Goal: Task Accomplishment & Management: Complete application form

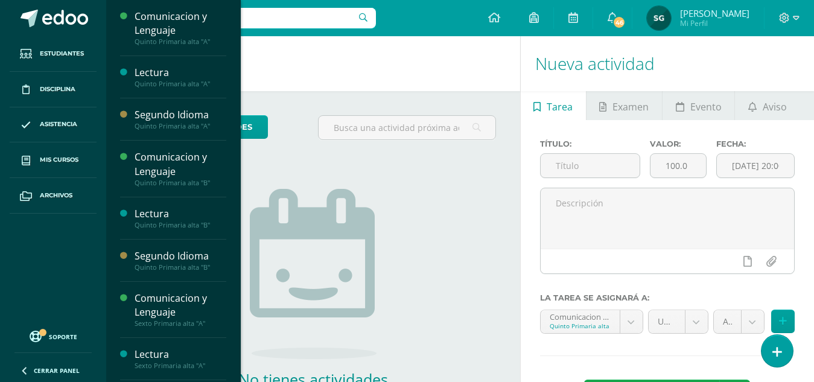
scroll to position [182, 0]
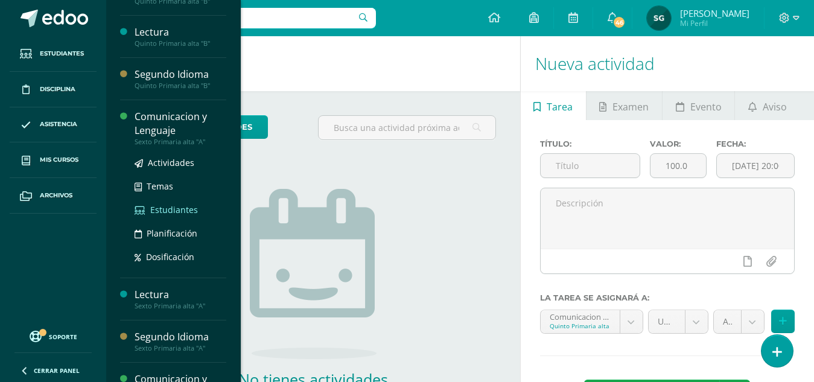
click at [176, 206] on span "Estudiantes" at bounding box center [174, 209] width 48 height 11
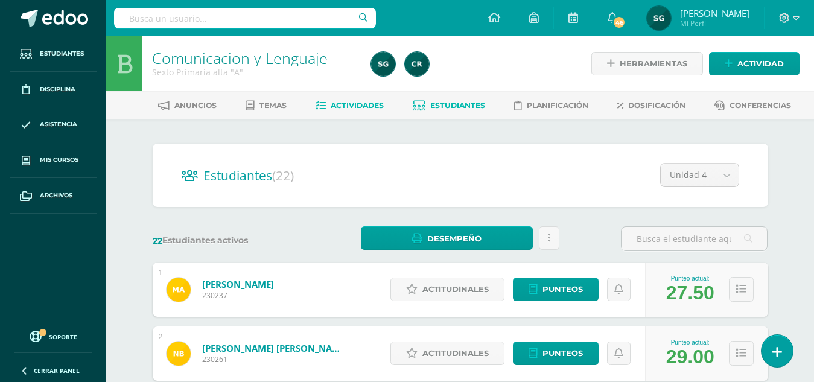
click at [363, 107] on span "Actividades" at bounding box center [357, 105] width 53 height 9
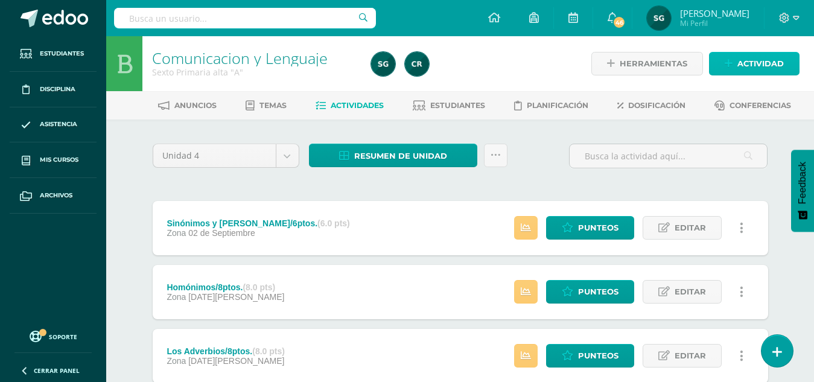
click at [755, 57] on span "Actividad" at bounding box center [760, 63] width 46 height 22
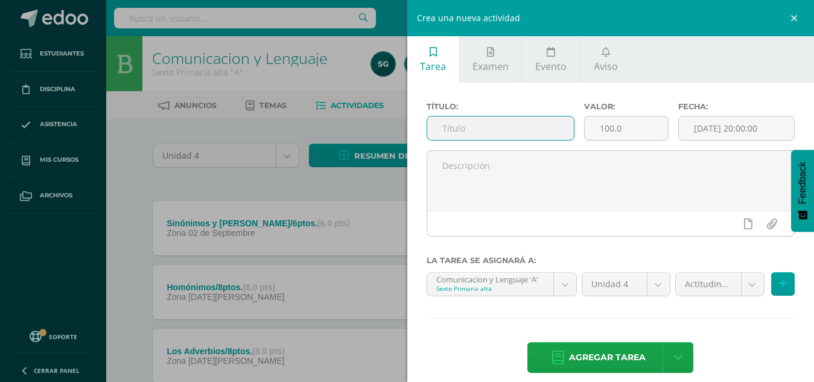
click at [518, 130] on input "text" at bounding box center [500, 128] width 147 height 24
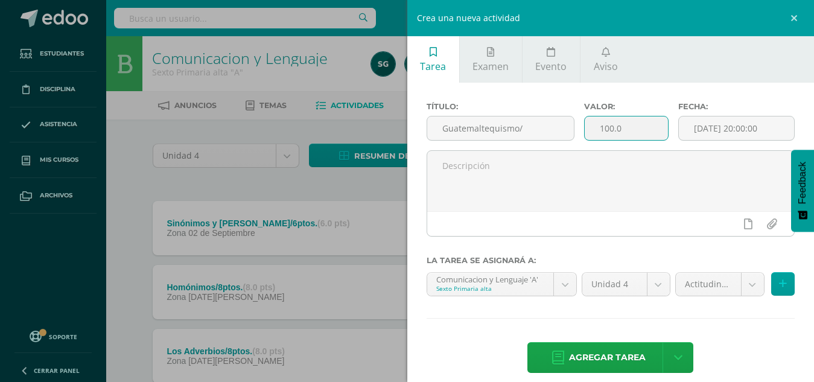
click at [624, 128] on input "100.0" at bounding box center [626, 128] width 84 height 24
click at [527, 130] on input "Guatemaltequismo/" at bounding box center [500, 128] width 147 height 24
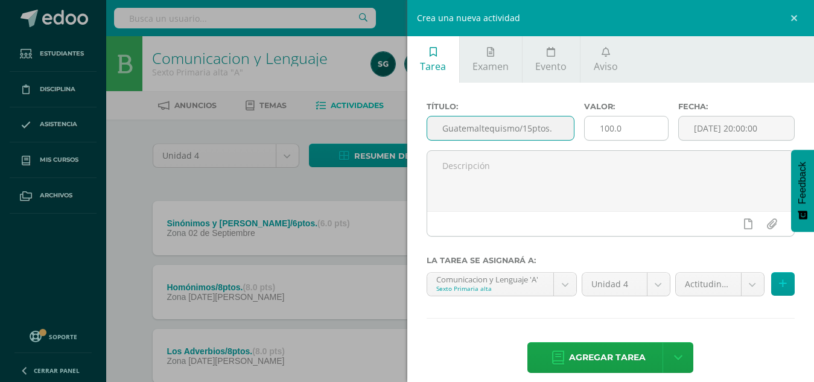
type input "Guatemaltequismo/15ptos."
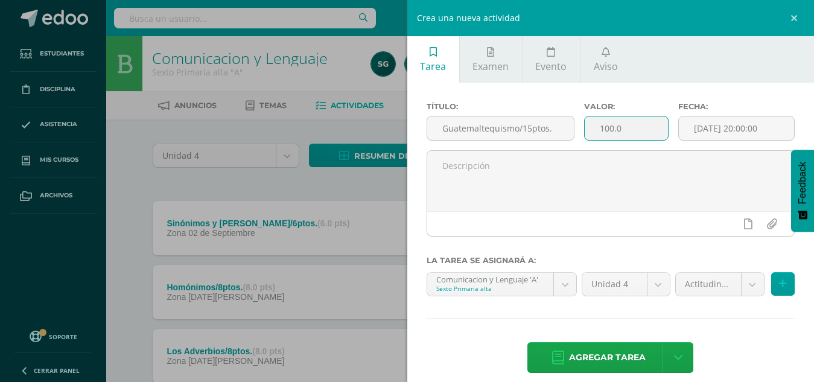
click at [621, 134] on input "100.0" at bounding box center [626, 128] width 84 height 24
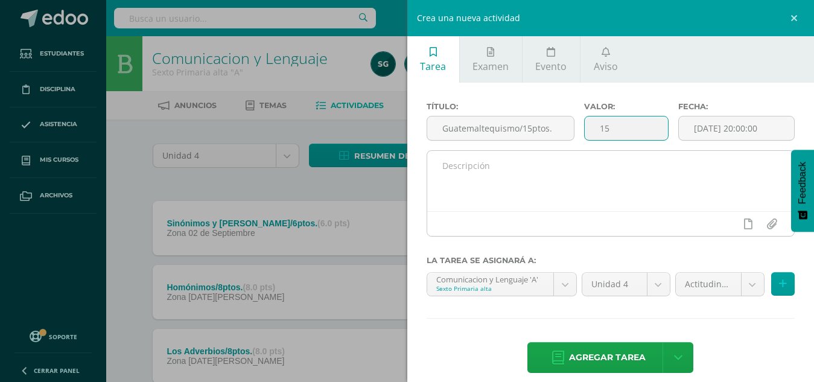
type input "15"
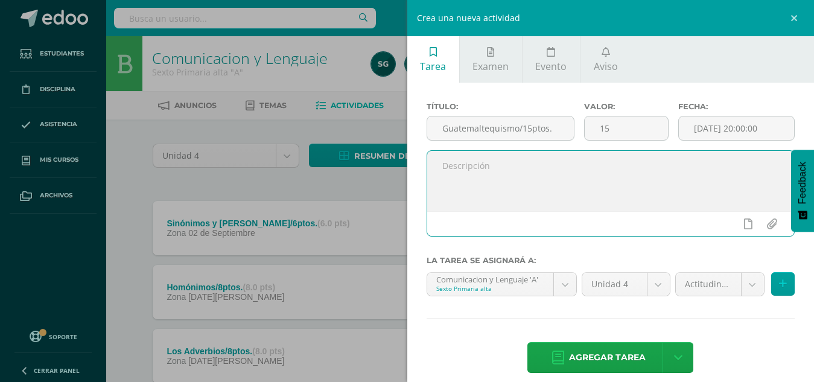
click at [510, 161] on textarea at bounding box center [610, 181] width 367 height 60
click at [559, 165] on textarea "Libro de Guatemaltequismo. - Elementos de la Comunicación. -" at bounding box center [610, 181] width 367 height 60
click at [504, 195] on textarea "Libro de Guatemaltequismo. - Guatemaltequismo - Elementos de la Comunicación. -" at bounding box center [610, 181] width 367 height 60
click at [540, 177] on textarea "Libro de Guatemaltequismo. - Guatemaltequismo - Elementos de la Comunicación. -…" at bounding box center [610, 181] width 367 height 60
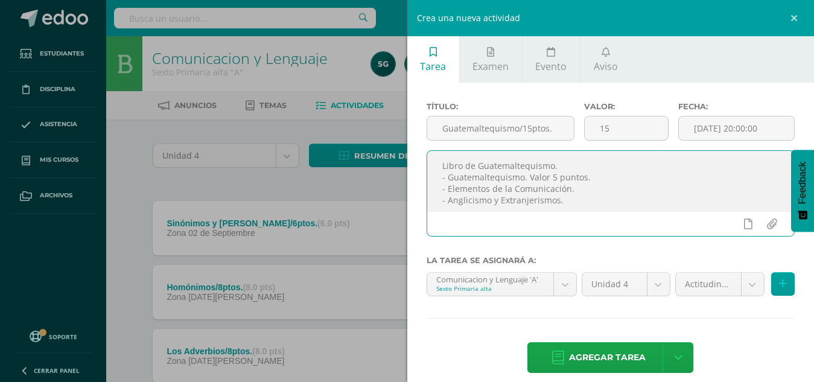
click at [580, 188] on textarea "Libro de Guatemaltequismo. - Guatemaltequismo. Valor 5 puntos. - Elementos de l…" at bounding box center [610, 181] width 367 height 60
click at [575, 202] on textarea "Libro de Guatemaltequismo. - Guatemaltequismo. Valor 5 puntos. - Elementos de l…" at bounding box center [610, 181] width 367 height 60
type textarea "Libro de Guatemaltequismo. - Guatemaltequismo. Valor 5 puntos. - Elementos de l…"
click at [736, 283] on body "Estudiantes Disciplina Asistencia Mis cursos Archivos Soporte Centro de ayuda Ú…" at bounding box center [407, 263] width 814 height 527
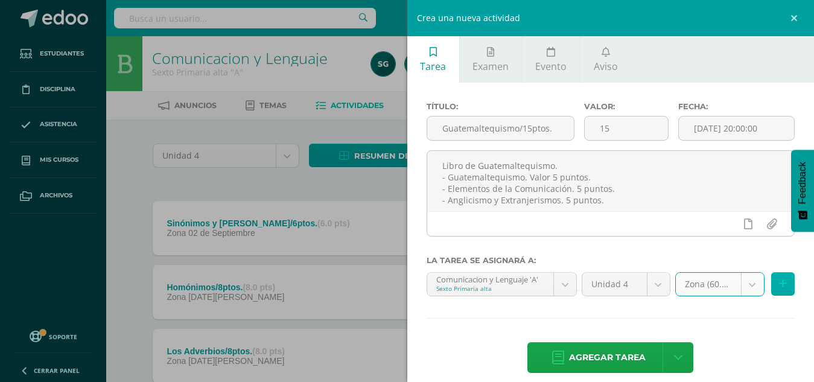
select select "107181"
click at [779, 286] on icon at bounding box center [783, 284] width 8 height 10
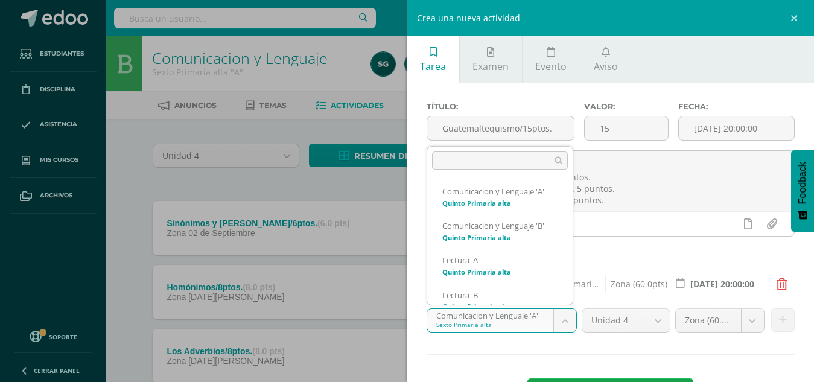
click at [558, 318] on body "Estudiantes Disciplina Asistencia Mis cursos Archivos Soporte Centro de ayuda Ú…" at bounding box center [407, 263] width 814 height 527
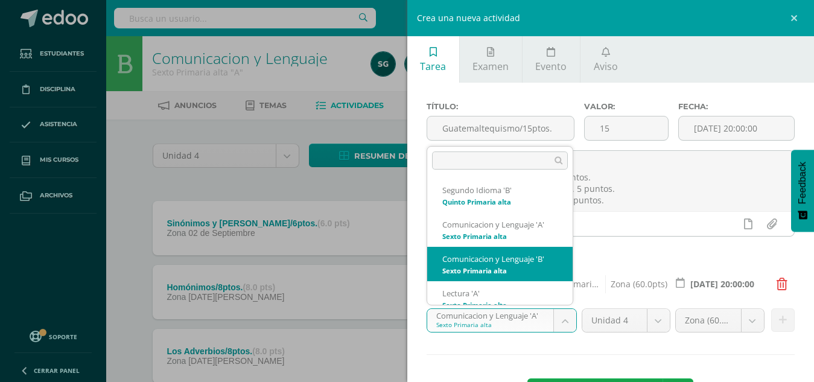
select select "93205"
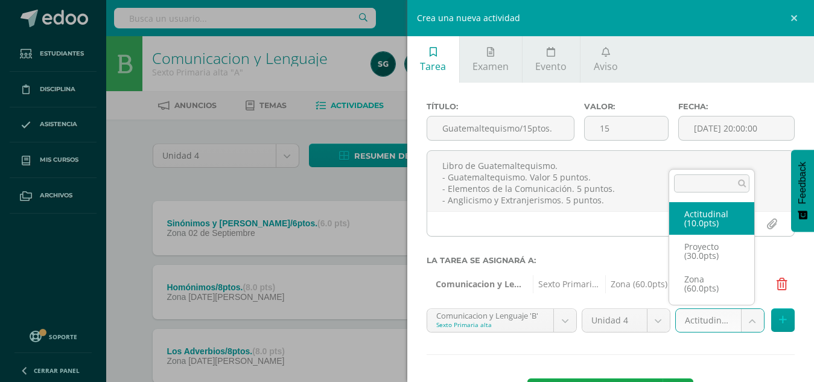
click at [743, 319] on body "Estudiantes Disciplina Asistencia Mis cursos Archivos Soporte Centro de ayuda Ú…" at bounding box center [407, 263] width 814 height 527
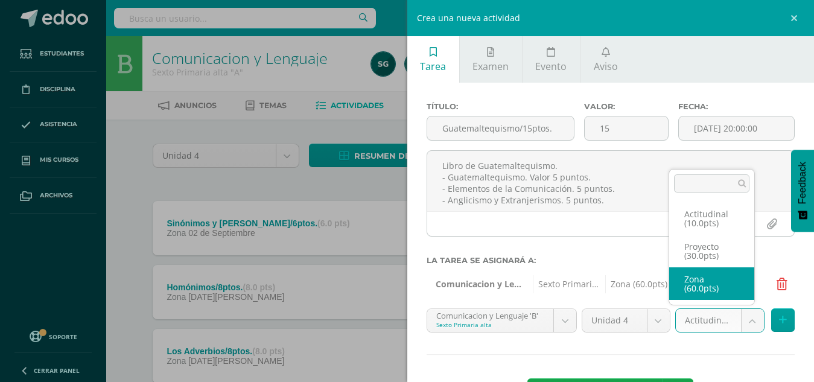
select select "107188"
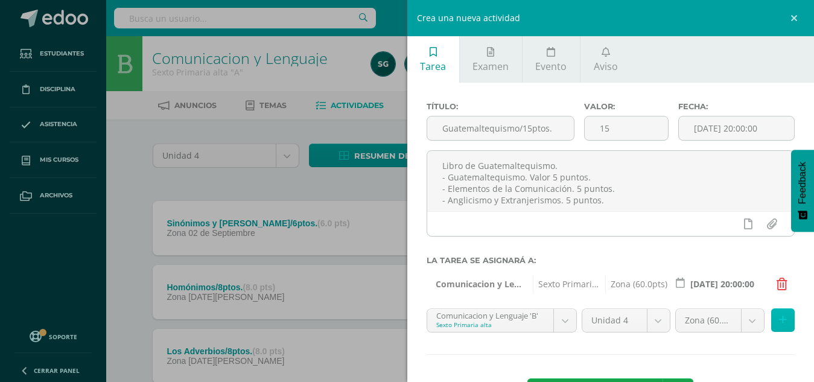
click at [779, 317] on icon at bounding box center [783, 320] width 8 height 10
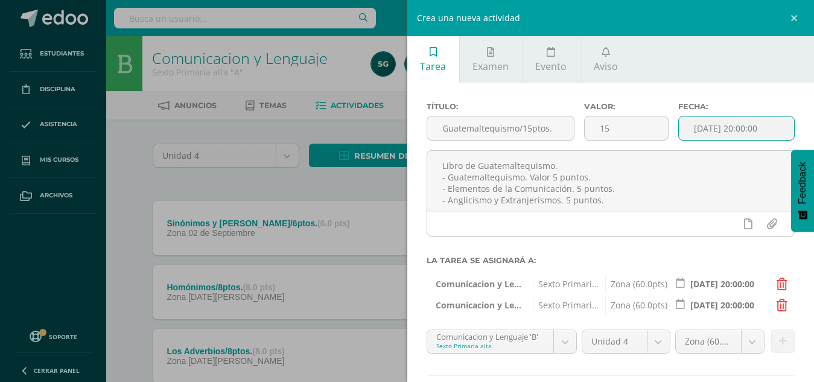
click at [740, 131] on input "[DATE] 20:00:00" at bounding box center [736, 128] width 115 height 24
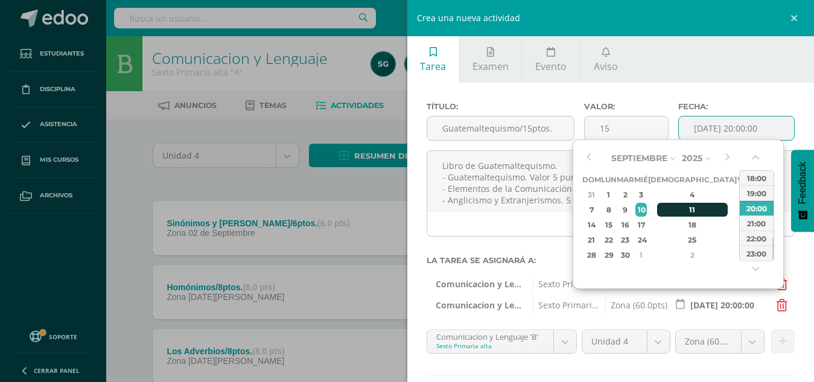
click at [679, 212] on div "11" at bounding box center [692, 210] width 71 height 14
click at [757, 253] on div "23:00" at bounding box center [756, 252] width 34 height 15
type input "2025-09-11 23:00"
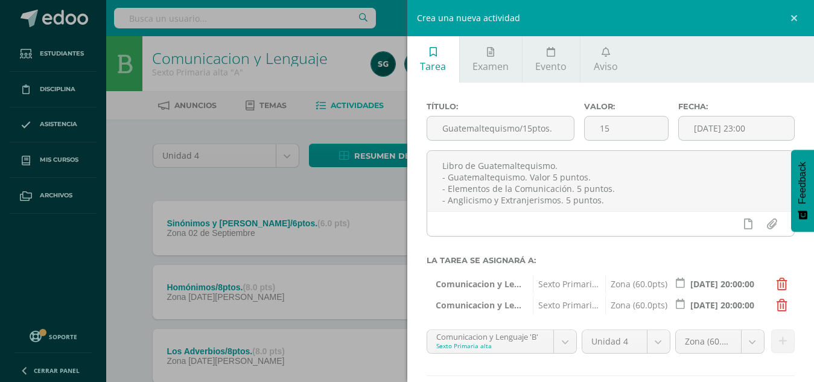
click at [788, 104] on div "Fecha: 2025-09-11 23:00" at bounding box center [736, 126] width 126 height 48
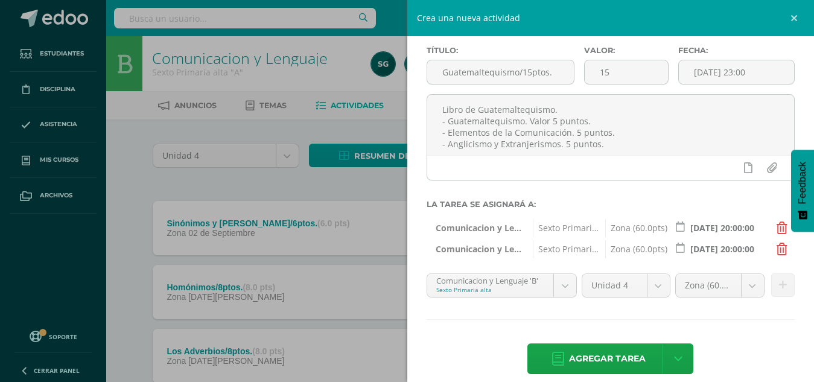
scroll to position [70, 0]
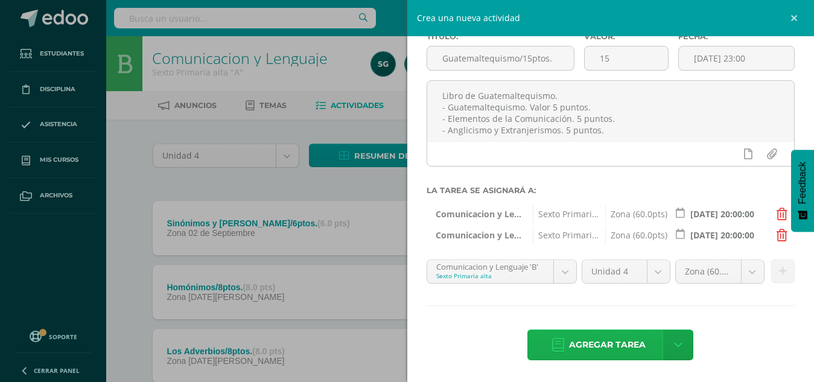
click at [591, 341] on span "Agregar tarea" at bounding box center [607, 345] width 77 height 30
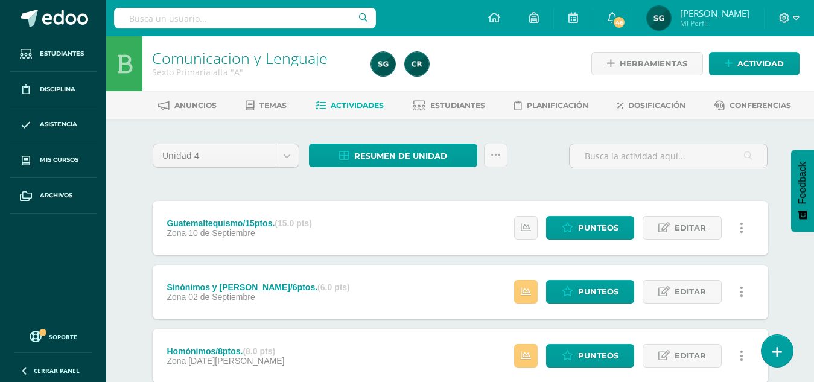
click at [205, 221] on div "Guatemaltequismo/15ptos. (15.0 pts)" at bounding box center [238, 223] width 145 height 10
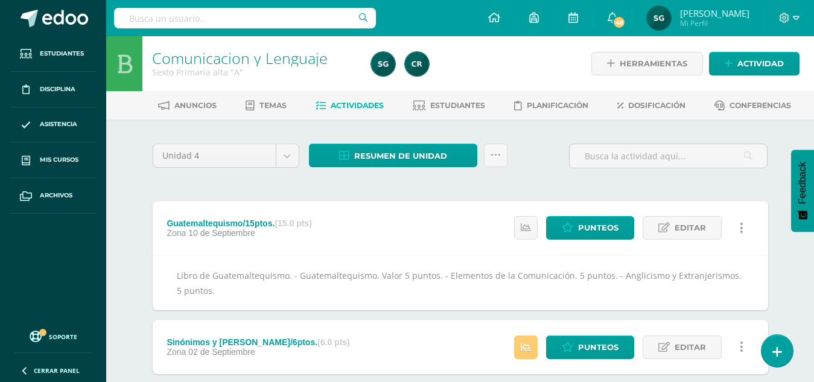
click at [205, 221] on div "Guatemaltequismo/15ptos. (15.0 pts)" at bounding box center [238, 223] width 145 height 10
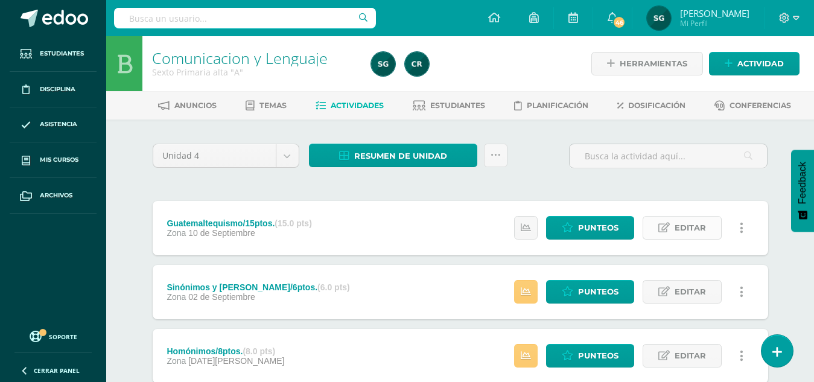
click at [682, 227] on span "Editar" at bounding box center [689, 228] width 31 height 22
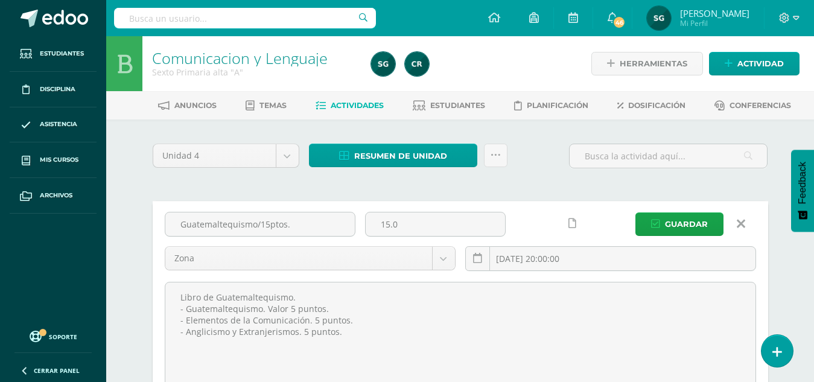
click at [742, 224] on icon at bounding box center [740, 223] width 8 height 13
